Goal: Information Seeking & Learning: Learn about a topic

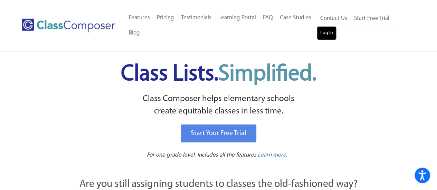
click at [323, 31] on link "Log In" at bounding box center [327, 33] width 20 height 14
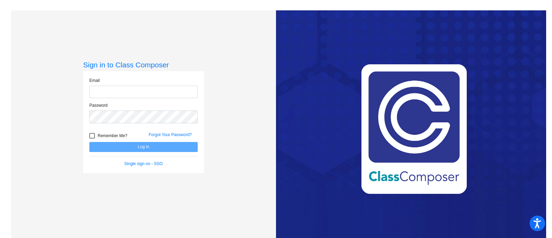
type input "[EMAIL_ADDRESS][DOMAIN_NAME]"
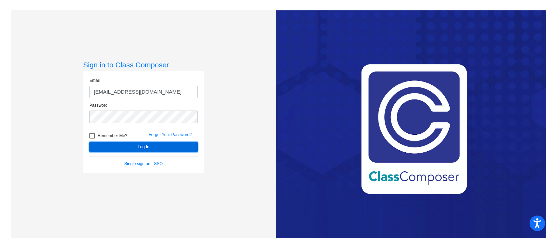
click at [141, 144] on button "Log In" at bounding box center [143, 147] width 108 height 10
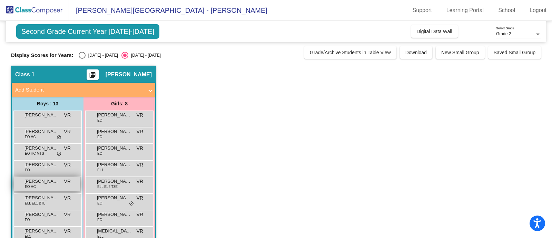
click at [49, 183] on span "[PERSON_NAME]" at bounding box center [42, 181] width 35 height 7
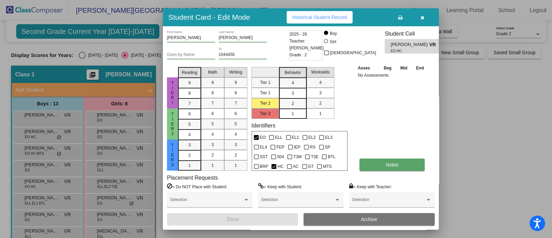
click at [399, 162] on button "Notes" at bounding box center [392, 164] width 65 height 12
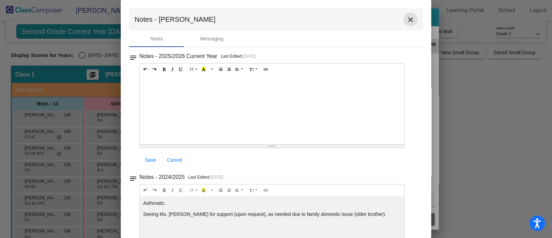
click at [409, 18] on mat-icon "close" at bounding box center [411, 20] width 8 height 8
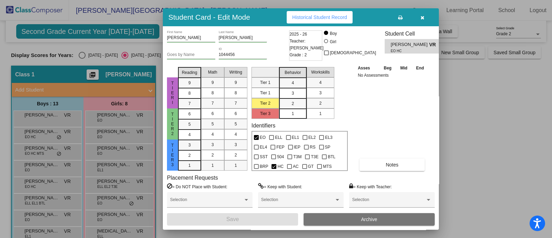
click at [422, 17] on icon "button" at bounding box center [423, 17] width 4 height 5
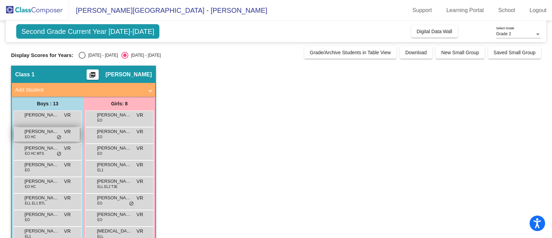
click at [40, 134] on span "Giancarlo Garcia" at bounding box center [42, 131] width 35 height 7
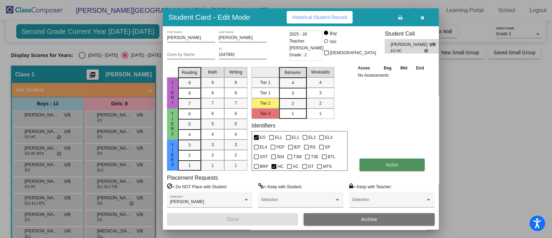
click at [401, 162] on button "Notes" at bounding box center [392, 164] width 65 height 12
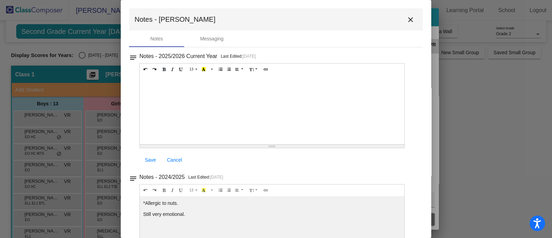
click at [407, 17] on mat-icon "close" at bounding box center [411, 20] width 8 height 8
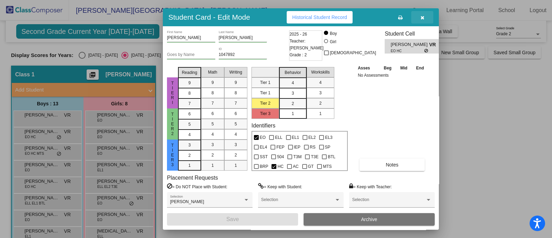
click at [423, 16] on icon "button" at bounding box center [423, 17] width 4 height 5
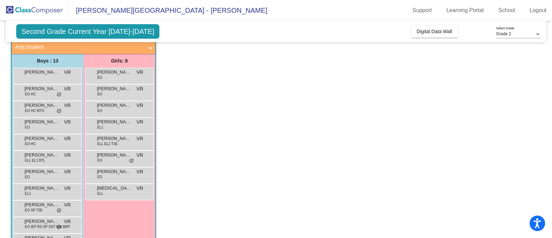
scroll to position [86, 0]
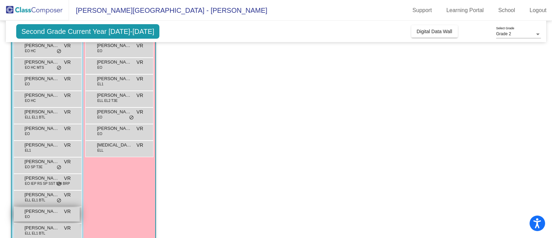
click at [38, 211] on span "Samuel Dominguez" at bounding box center [42, 211] width 35 height 7
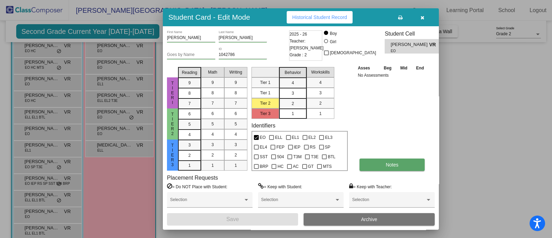
click at [394, 163] on span "Notes" at bounding box center [392, 165] width 13 height 6
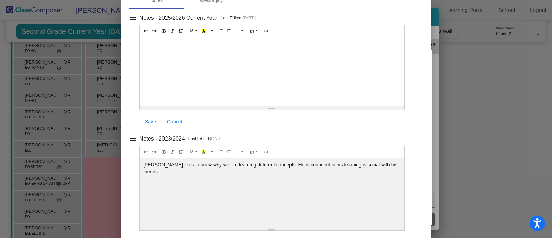
scroll to position [0, 0]
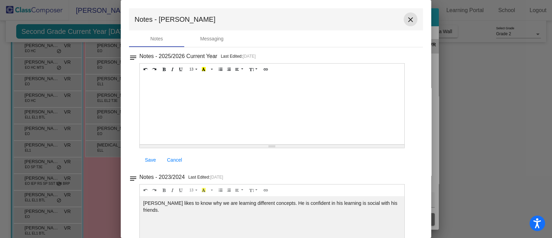
click at [408, 17] on mat-icon "close" at bounding box center [411, 20] width 8 height 8
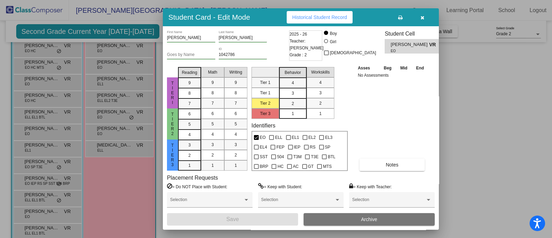
click at [422, 15] on icon "button" at bounding box center [423, 17] width 4 height 5
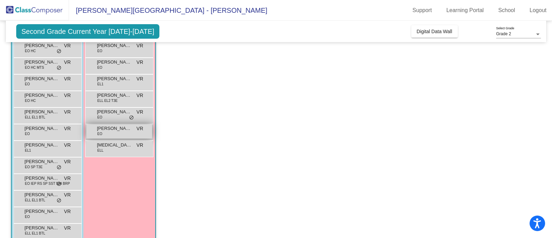
click at [110, 129] on span "Victoria Tijerino" at bounding box center [114, 128] width 35 height 7
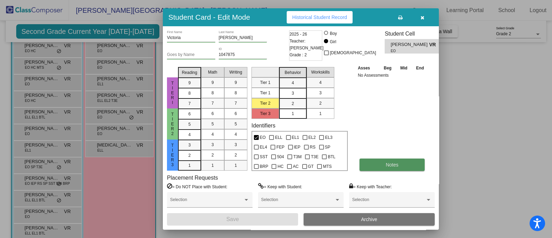
click at [379, 161] on button "Notes" at bounding box center [392, 164] width 65 height 12
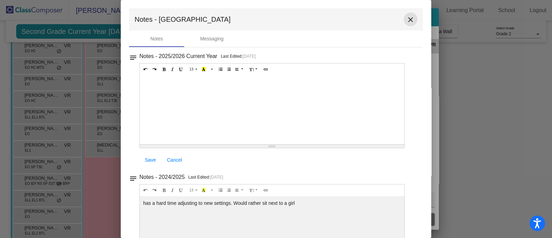
click at [408, 19] on mat-icon "close" at bounding box center [411, 20] width 8 height 8
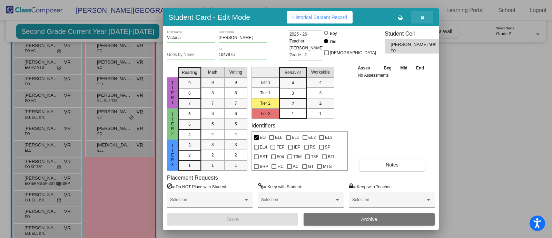
click at [421, 15] on span "button" at bounding box center [423, 18] width 4 height 6
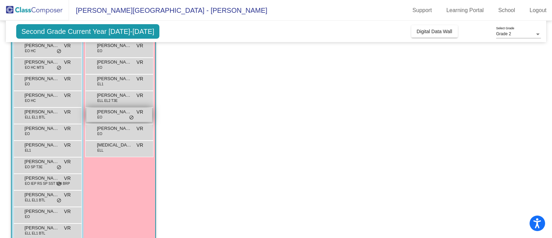
click at [108, 115] on div "Sophia R Gonzales EO VR lock do_not_disturb_alt" at bounding box center [119, 115] width 66 height 14
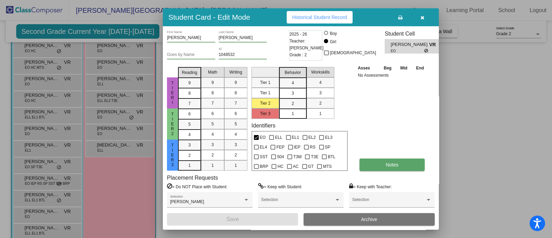
click at [390, 161] on button "Notes" at bounding box center [392, 164] width 65 height 12
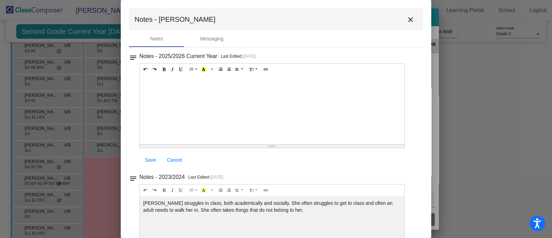
click at [407, 16] on mat-icon "close" at bounding box center [411, 20] width 8 height 8
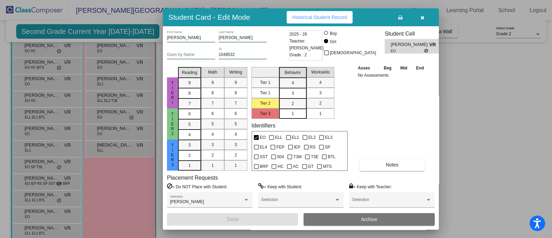
click at [424, 16] on icon "button" at bounding box center [423, 17] width 4 height 5
